Goal: Communication & Community: Participate in discussion

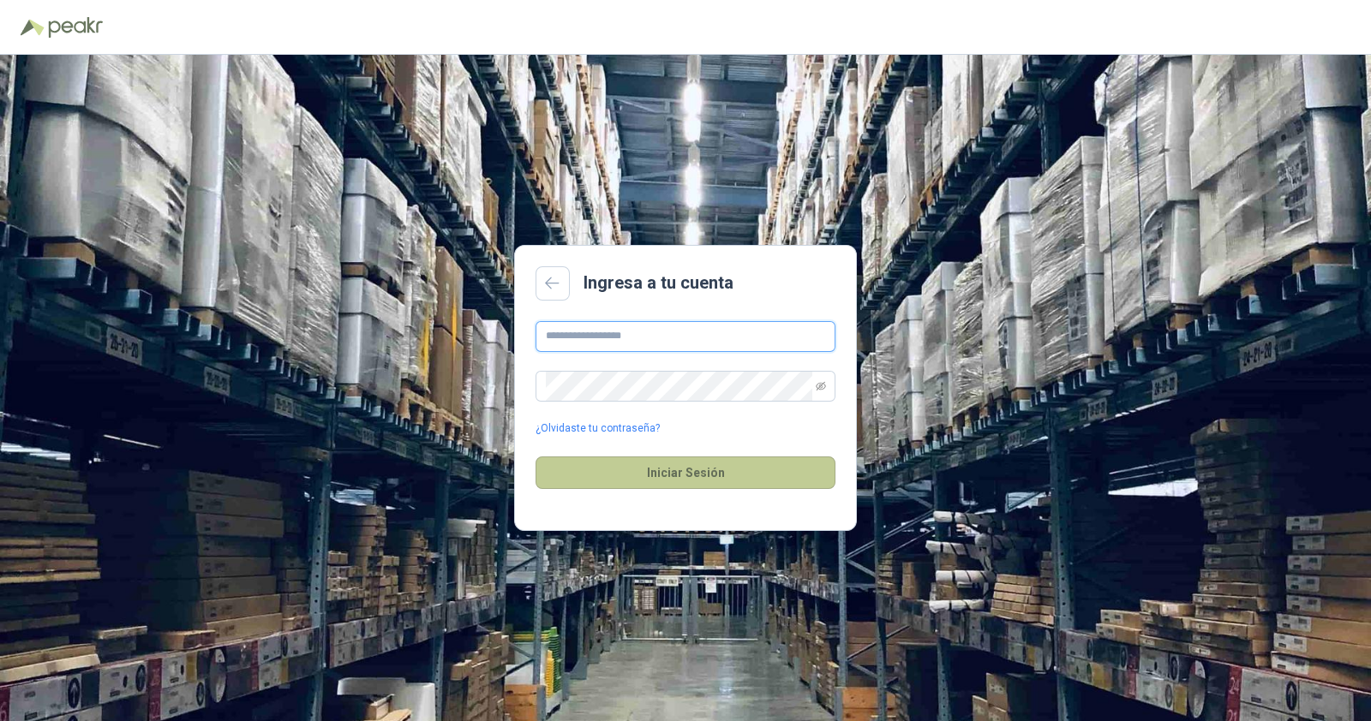
type input "**********"
click at [692, 475] on button "Iniciar Sesión" at bounding box center [685, 473] width 300 height 33
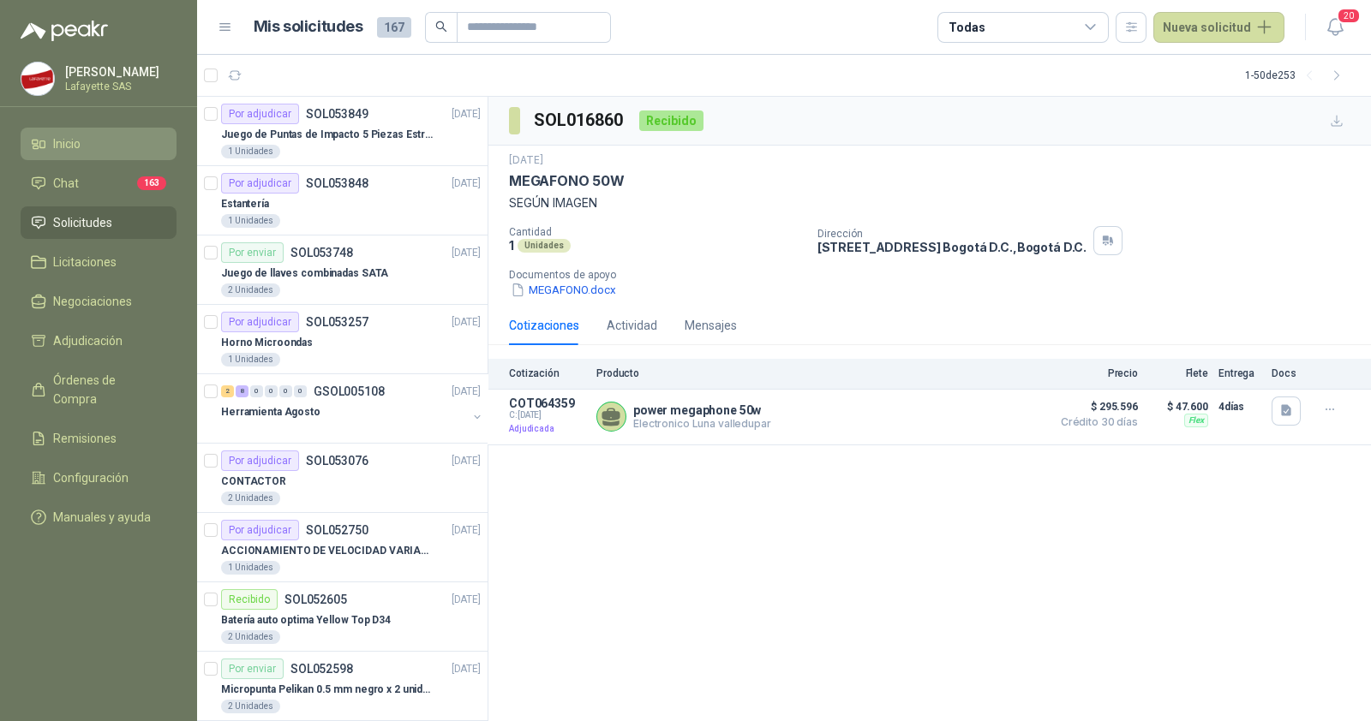
click at [81, 149] on span "Inicio" at bounding box center [66, 144] width 27 height 19
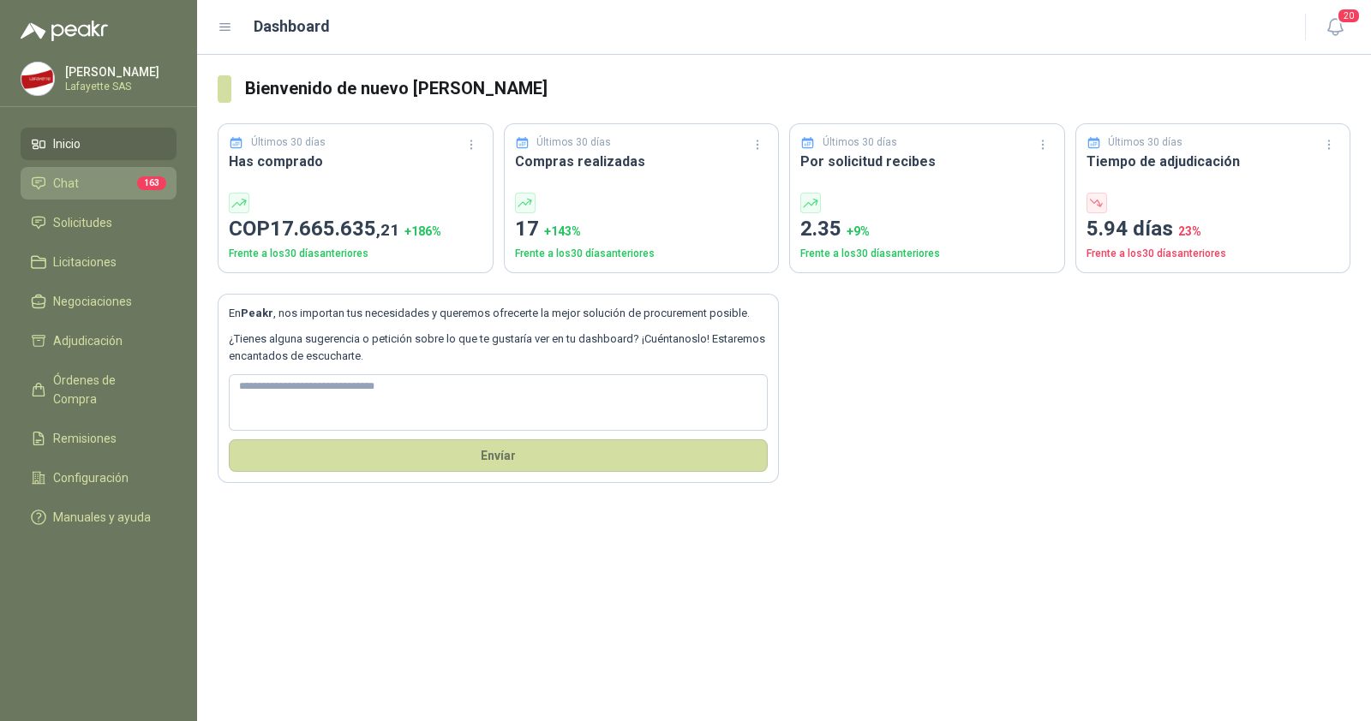
click at [85, 182] on li "Chat 163" at bounding box center [98, 183] width 135 height 19
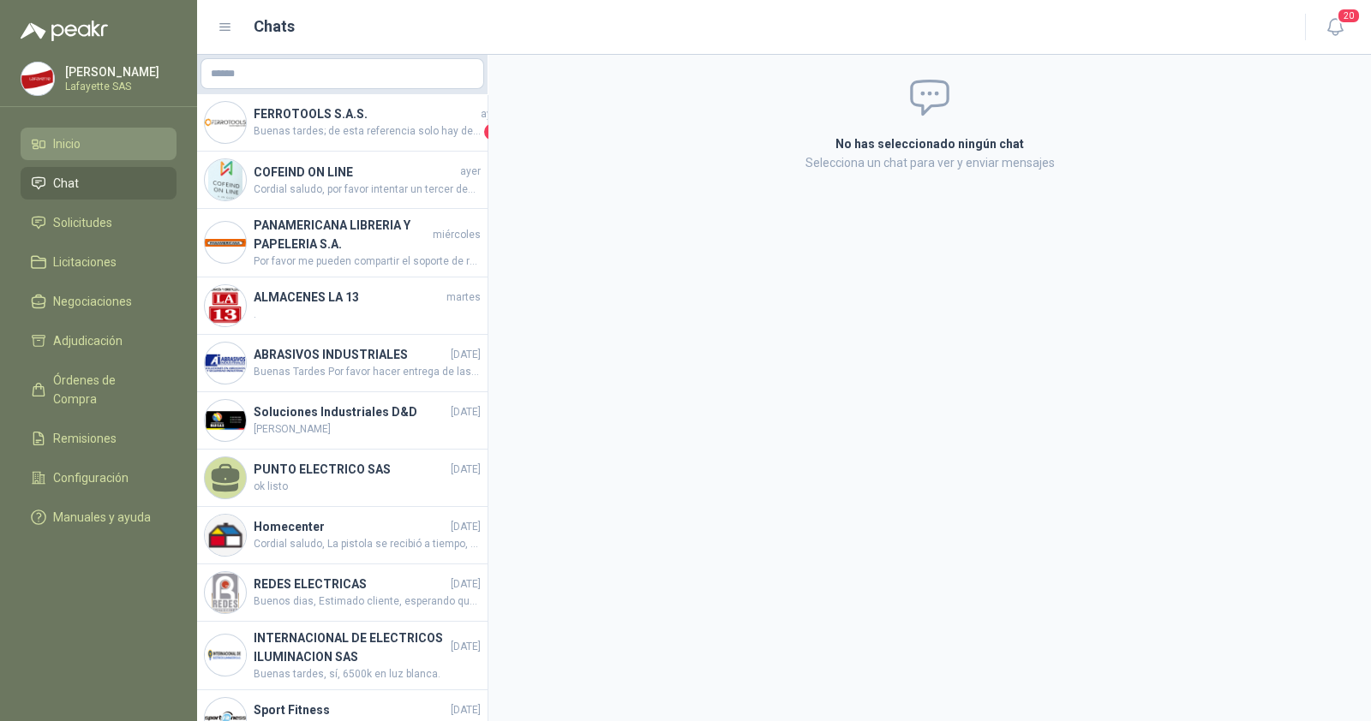
click at [57, 146] on span "Inicio" at bounding box center [66, 144] width 27 height 19
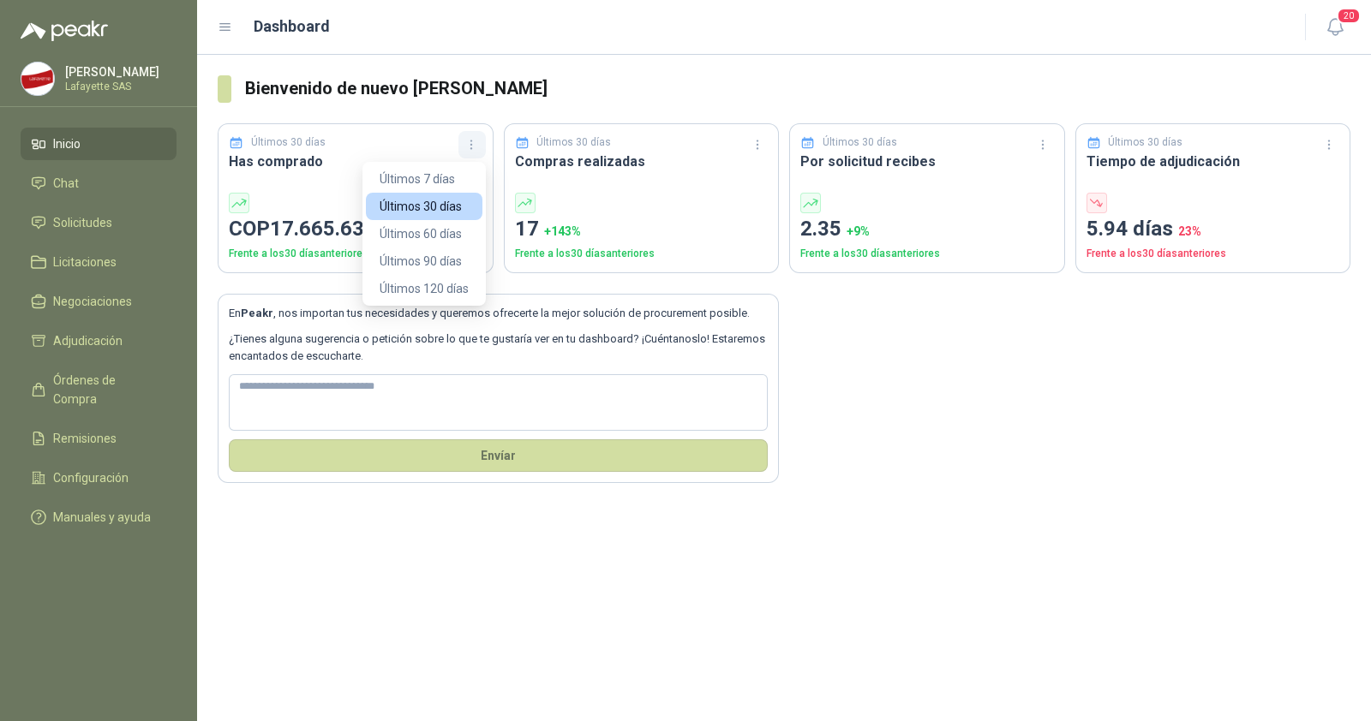
click at [473, 143] on icon "button" at bounding box center [471, 145] width 15 height 15
click at [441, 233] on button "Últimos 60 días" at bounding box center [424, 233] width 117 height 27
click at [466, 136] on button "button" at bounding box center [471, 144] width 27 height 27
click at [458, 294] on button "Últimos 120 días" at bounding box center [424, 288] width 117 height 27
